Goal: Transaction & Acquisition: Purchase product/service

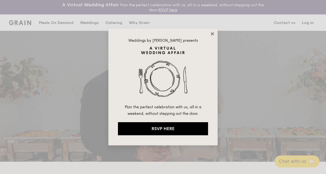
click at [211, 34] on icon at bounding box center [212, 33] width 5 height 5
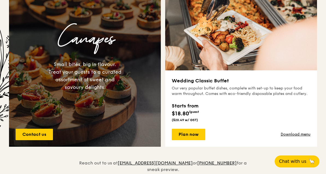
scroll to position [435, 0]
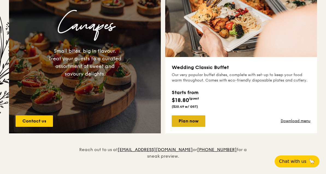
click at [193, 119] on link "Plan now" at bounding box center [189, 120] width 34 height 11
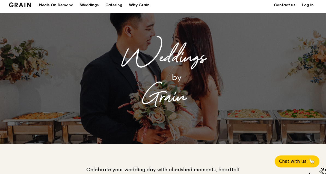
scroll to position [0, 0]
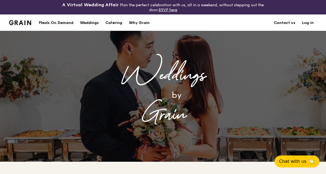
click at [91, 21] on div "Weddings" at bounding box center [89, 23] width 19 height 16
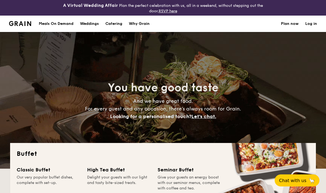
select select
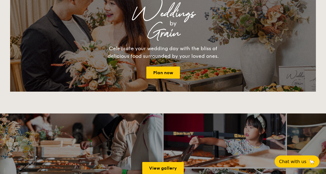
scroll to position [642, 0]
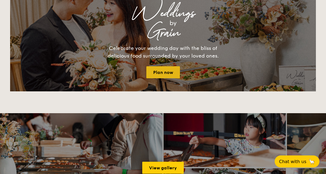
click at [160, 75] on link "Plan now" at bounding box center [163, 72] width 34 height 12
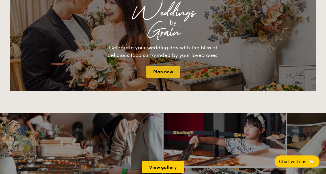
click at [164, 74] on link "Plan now" at bounding box center [163, 72] width 34 height 12
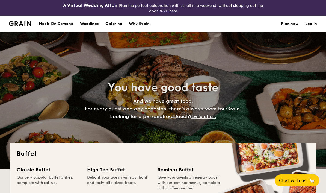
select select
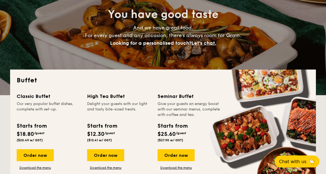
scroll to position [74, 0]
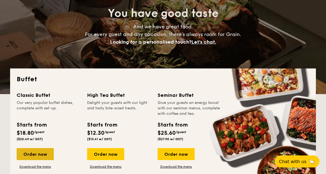
click at [36, 150] on div "Order now" at bounding box center [35, 154] width 37 height 12
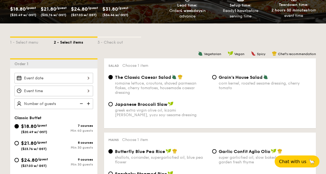
scroll to position [112, 0]
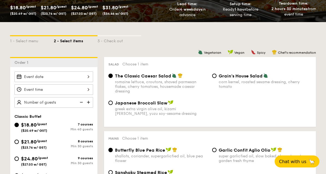
click at [74, 78] on div at bounding box center [53, 76] width 79 height 11
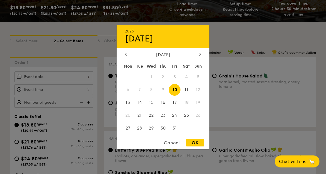
click at [202, 57] on div "October 2025" at bounding box center [163, 54] width 93 height 5
click at [201, 57] on div at bounding box center [200, 54] width 5 height 5
click at [200, 57] on div at bounding box center [200, 54] width 5 height 5
click at [199, 56] on icon at bounding box center [200, 54] width 2 height 3
click at [199, 56] on icon at bounding box center [200, 54] width 2 height 4
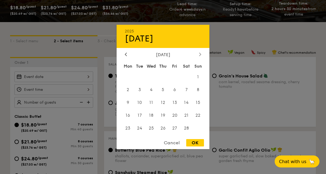
click at [200, 56] on icon at bounding box center [200, 54] width 2 height 3
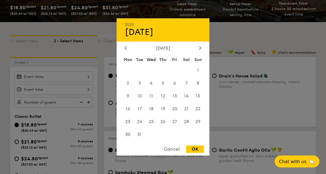
click at [200, 65] on div "Sun" at bounding box center [198, 60] width 12 height 10
click at [199, 50] on icon at bounding box center [200, 48] width 2 height 4
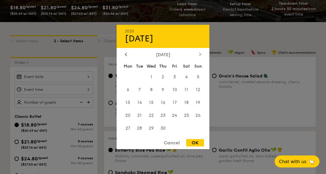
click at [198, 57] on div at bounding box center [200, 54] width 5 height 5
click at [202, 57] on div at bounding box center [200, 54] width 5 height 5
click at [184, 83] on span "6" at bounding box center [186, 77] width 12 height 12
click at [193, 147] on div "OK" at bounding box center [195, 142] width 18 height 7
type input "Jun 06, 2026"
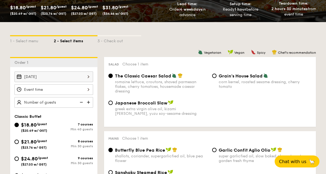
click at [31, 93] on div at bounding box center [53, 89] width 79 height 11
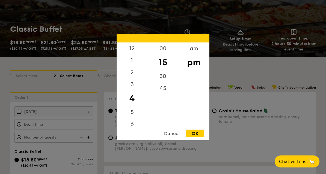
scroll to position [77, 0]
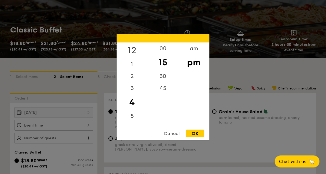
click at [132, 58] on div "12" at bounding box center [132, 51] width 31 height 16
click at [162, 58] on div "00" at bounding box center [162, 51] width 31 height 16
click at [199, 137] on div "OK" at bounding box center [195, 133] width 18 height 7
type input "12:00PM"
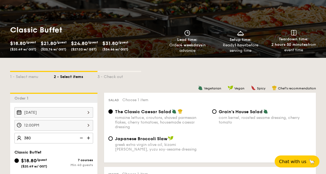
type input "380 guests"
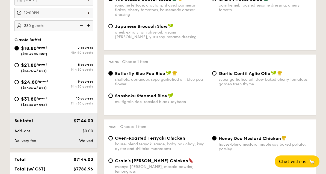
scroll to position [221, 0]
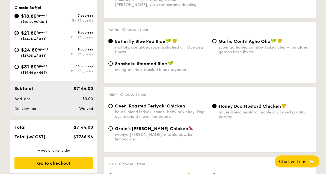
click at [15, 35] on input "$21.80 /guest ($23.76 w/ GST) 8 courses Min 30 guests" at bounding box center [16, 33] width 4 height 4
radio input "true"
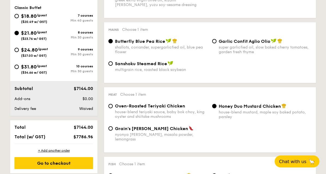
radio input "true"
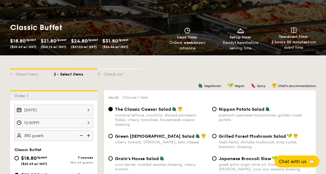
scroll to position [0, 0]
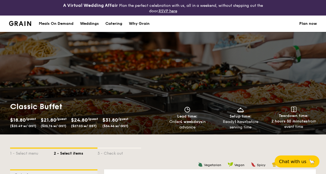
click at [93, 23] on div "Weddings" at bounding box center [89, 24] width 19 height 16
